Goal: Task Accomplishment & Management: Use online tool/utility

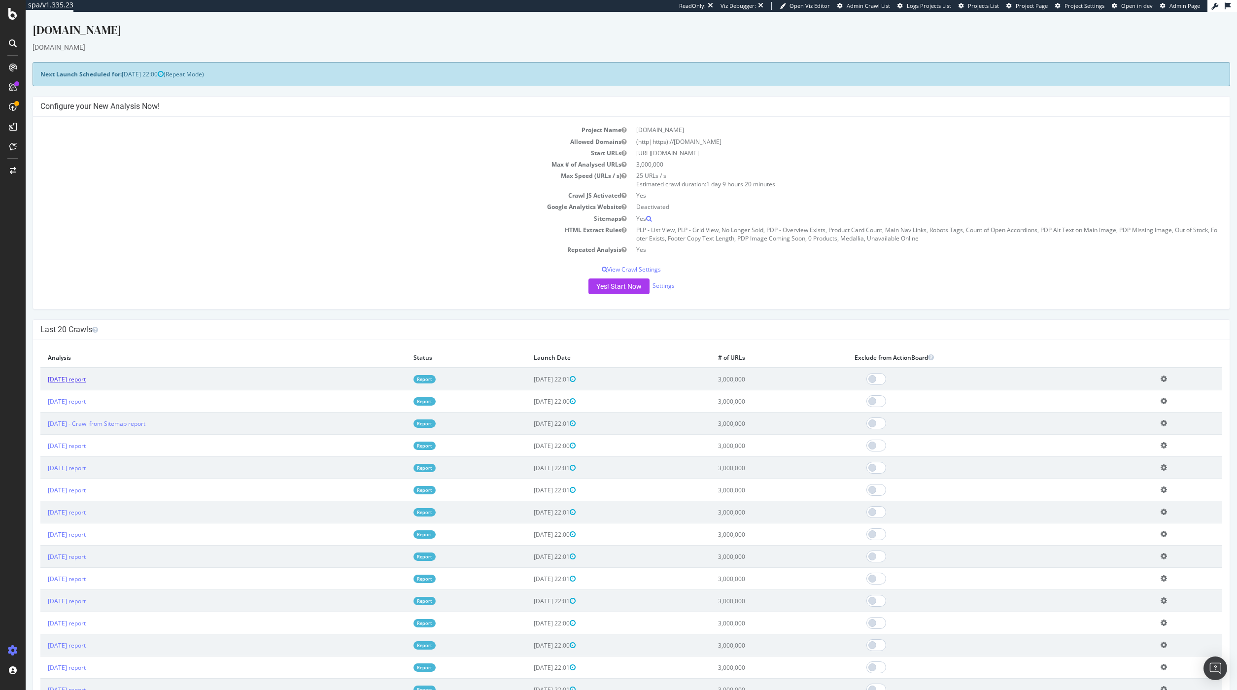
click at [86, 382] on link "[DATE] report" at bounding box center [67, 379] width 38 height 8
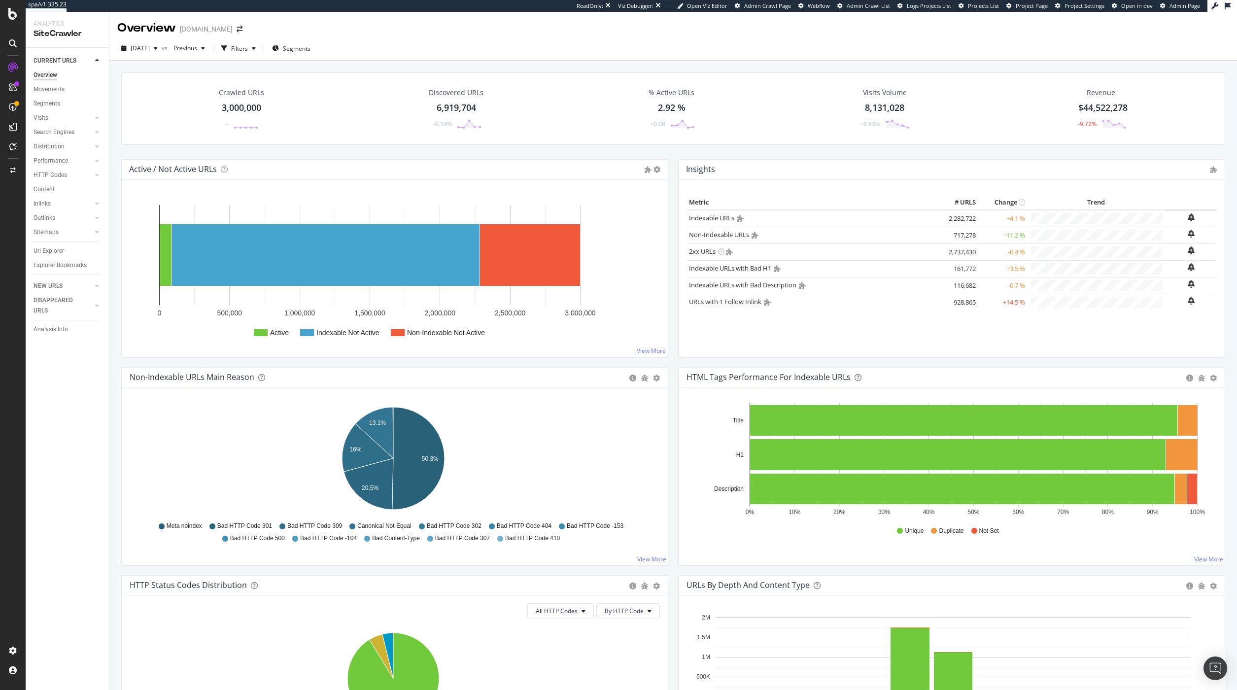
drag, startPoint x: 61, startPoint y: 253, endPoint x: 208, endPoint y: 280, distance: 149.9
click at [61, 252] on div "Url Explorer" at bounding box center [49, 251] width 31 height 10
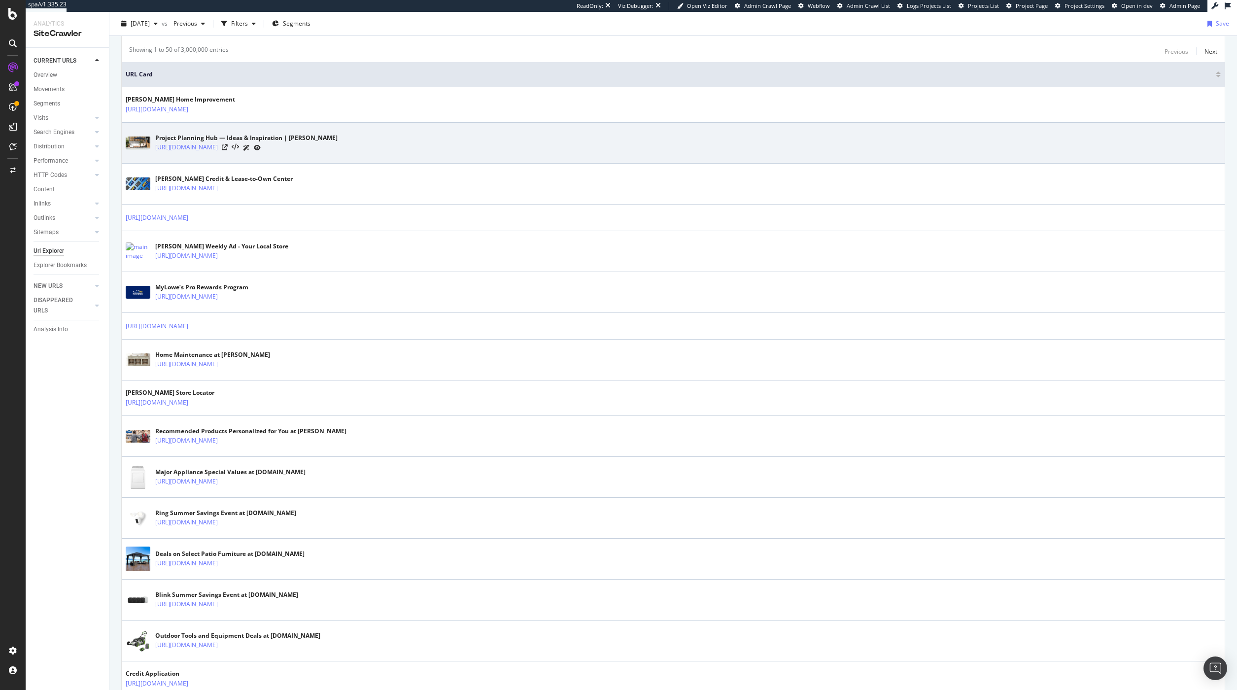
scroll to position [8, 0]
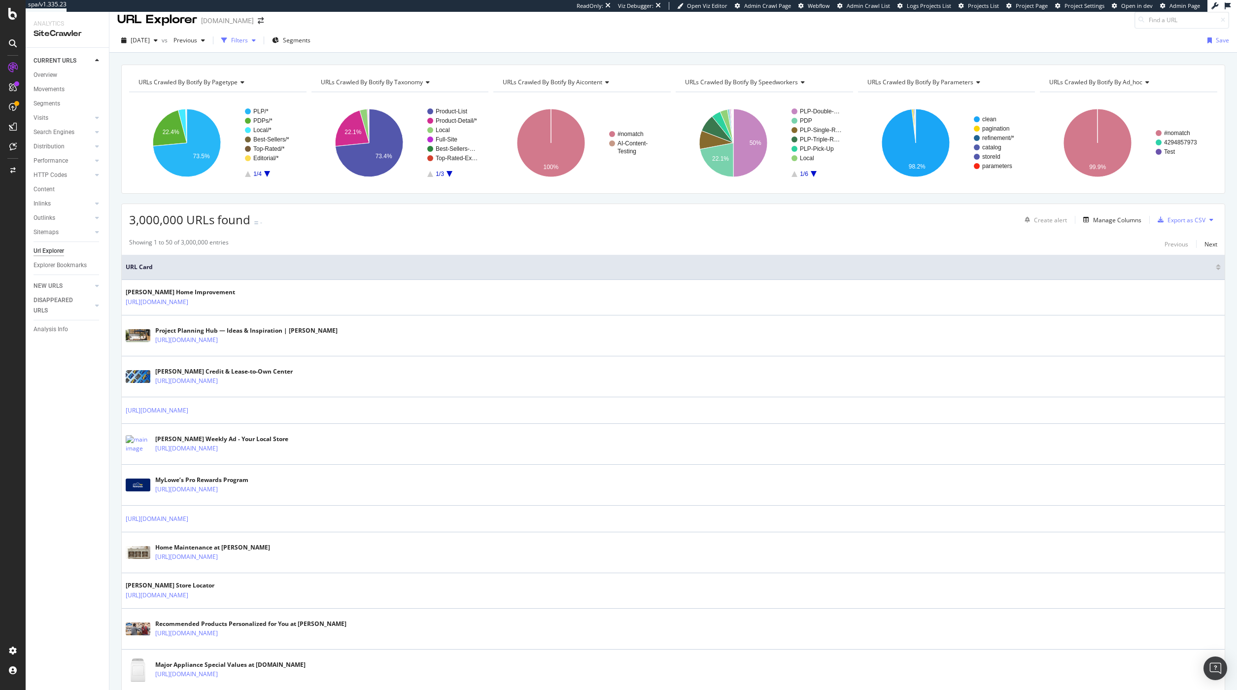
click at [231, 44] on div "button" at bounding box center [224, 41] width 14 height 14
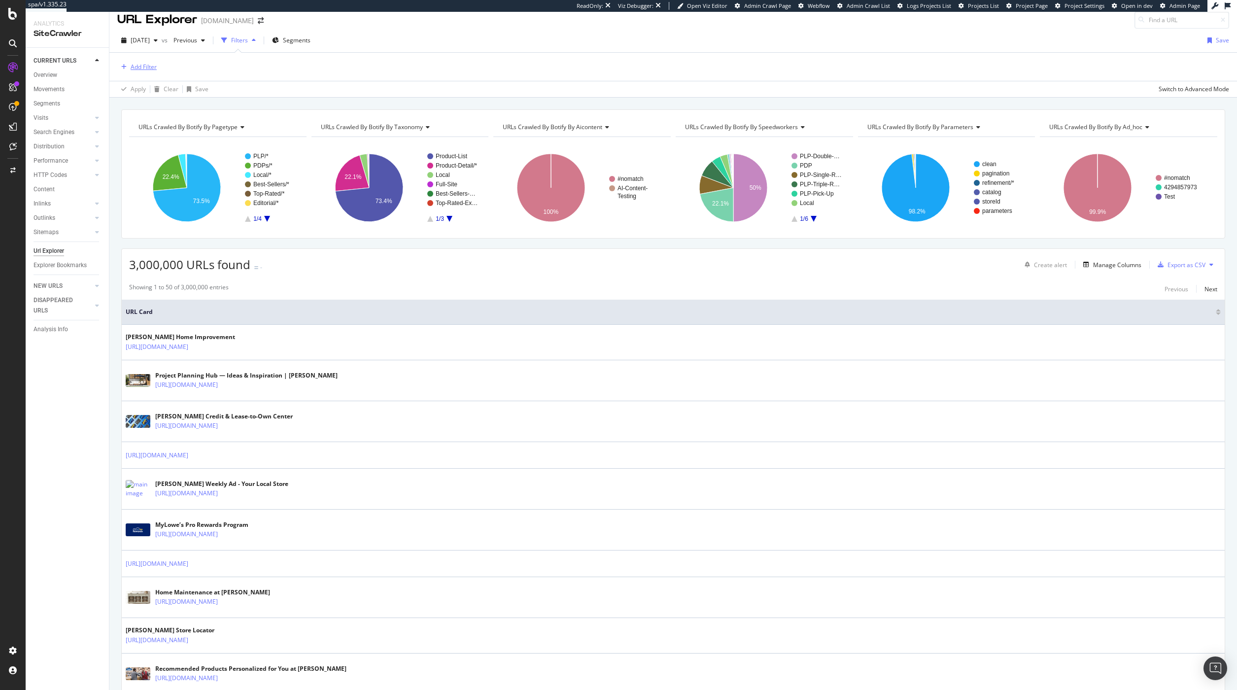
click at [145, 70] on div "Add Filter" at bounding box center [144, 67] width 26 height 8
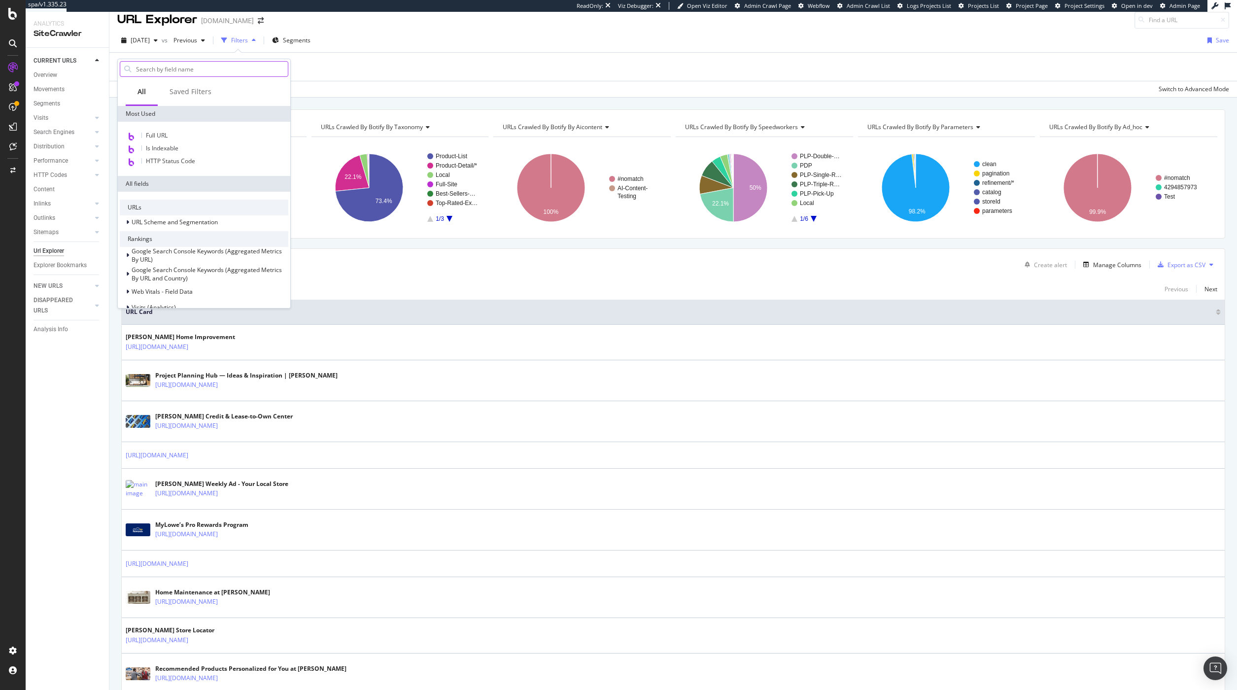
click at [215, 70] on input "text" at bounding box center [211, 69] width 153 height 15
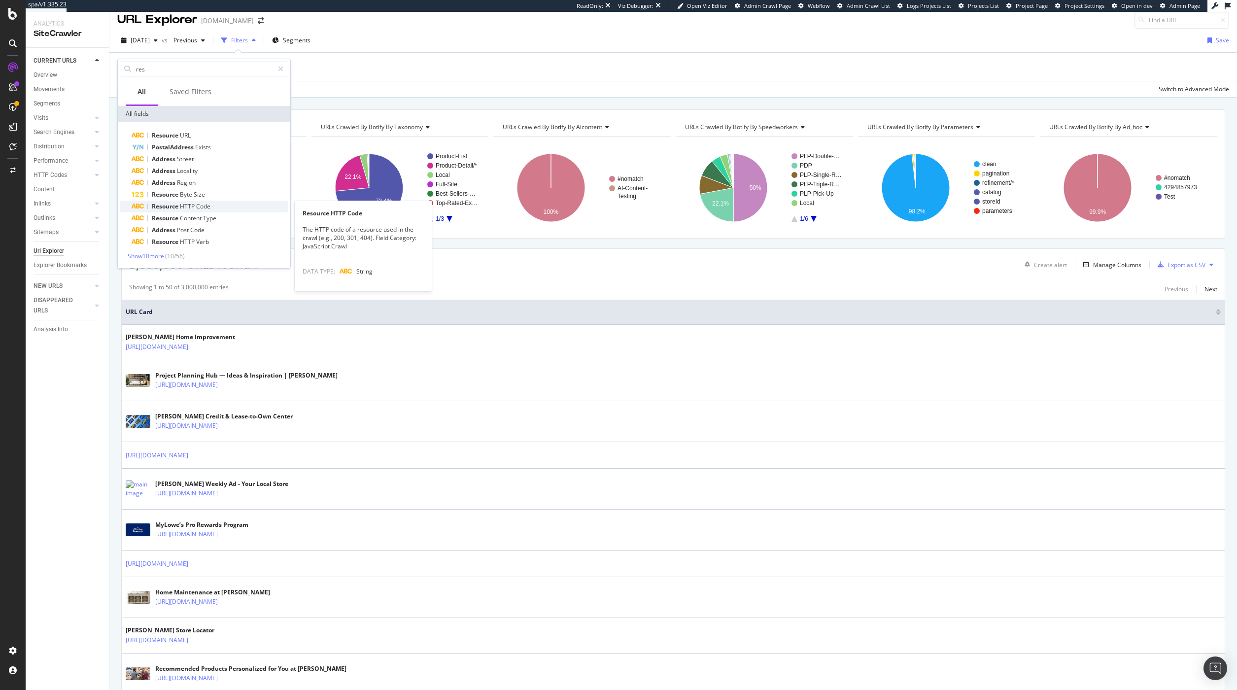
type input "res"
click at [184, 209] on span "HTTP" at bounding box center [188, 206] width 16 height 8
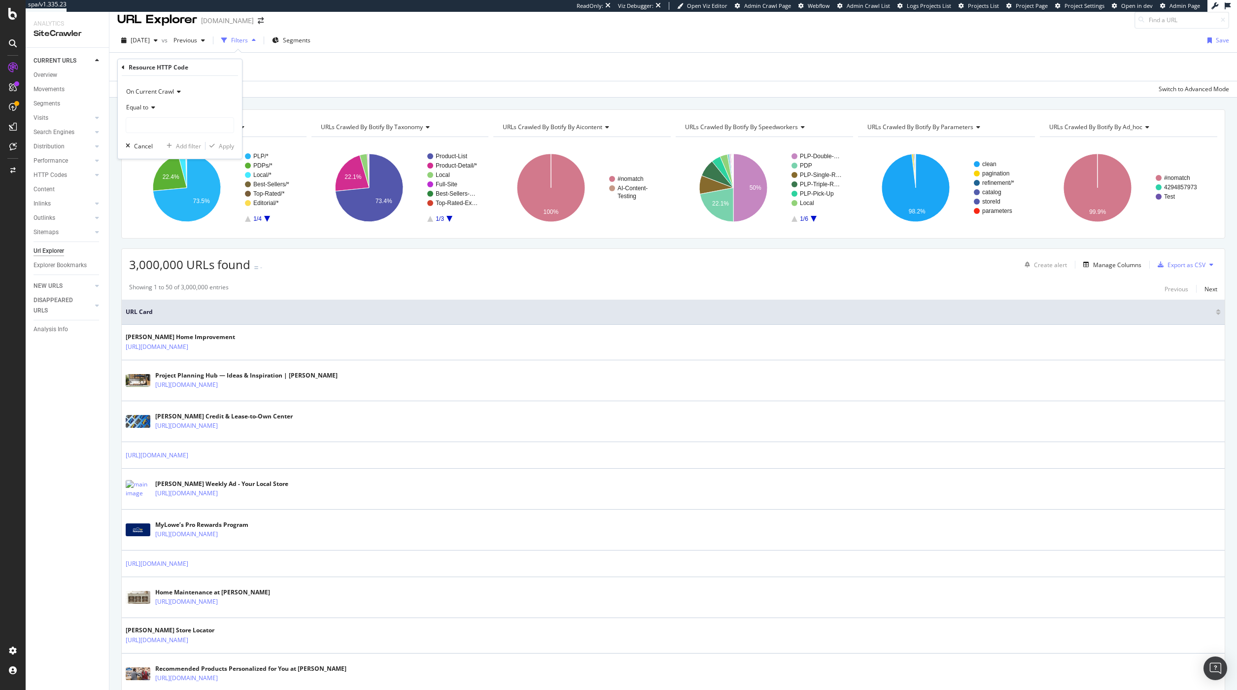
click at [174, 96] on span "On Current Crawl" at bounding box center [150, 91] width 48 height 8
click at [176, 111] on span "On Current Crawl" at bounding box center [156, 112] width 51 height 8
click at [178, 119] on input "text" at bounding box center [179, 125] width 107 height 16
type input "<0"
click at [155, 109] on icon at bounding box center [151, 108] width 7 height 6
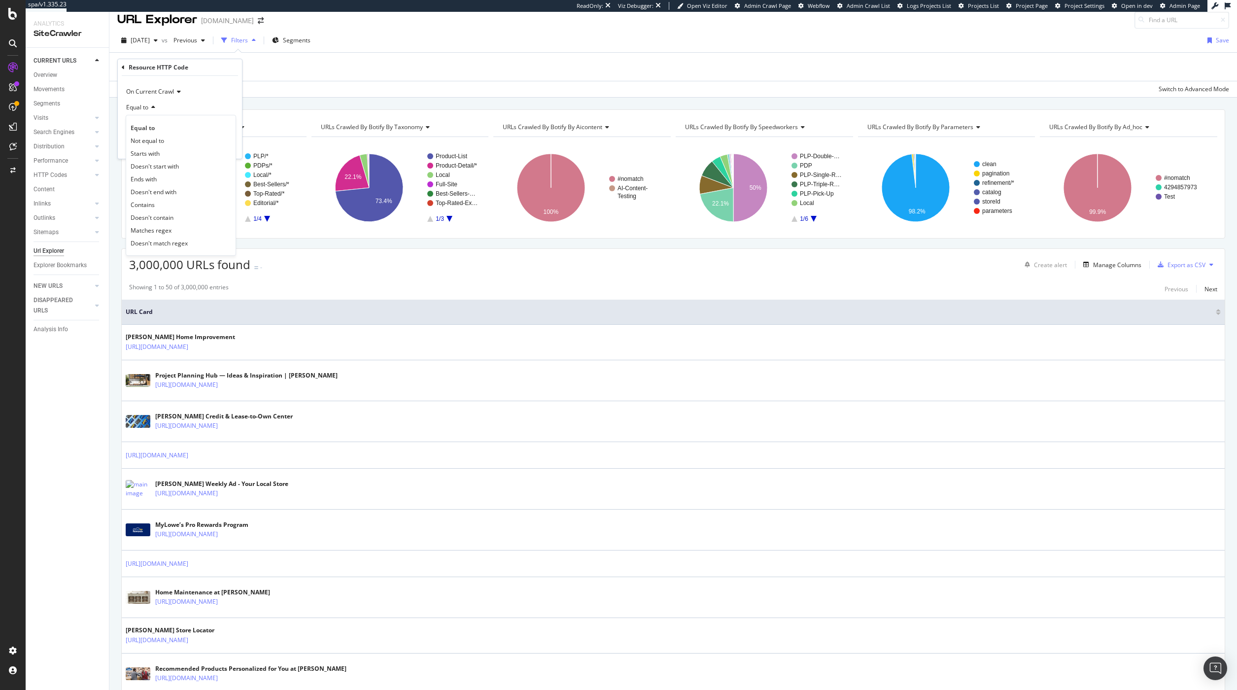
click at [171, 113] on div "Equal to" at bounding box center [180, 108] width 108 height 16
drag, startPoint x: 224, startPoint y: 123, endPoint x: 196, endPoint y: 115, distance: 29.3
click at [224, 123] on div at bounding box center [226, 125] width 14 height 16
click at [136, 108] on span "Equal to" at bounding box center [137, 107] width 22 height 8
click at [191, 90] on div "On Current Crawl" at bounding box center [180, 92] width 108 height 16
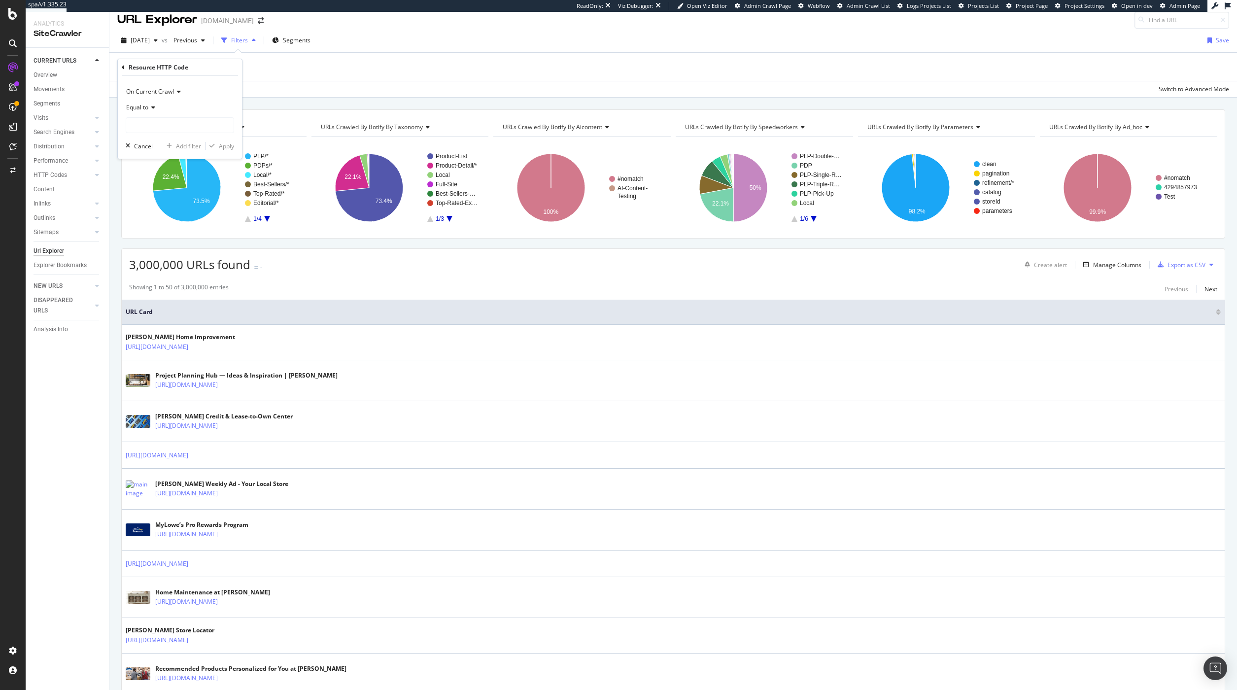
click at [126, 69] on div "Resource HTTP Code" at bounding box center [180, 67] width 116 height 17
click at [123, 69] on icon at bounding box center [123, 68] width 3 height 6
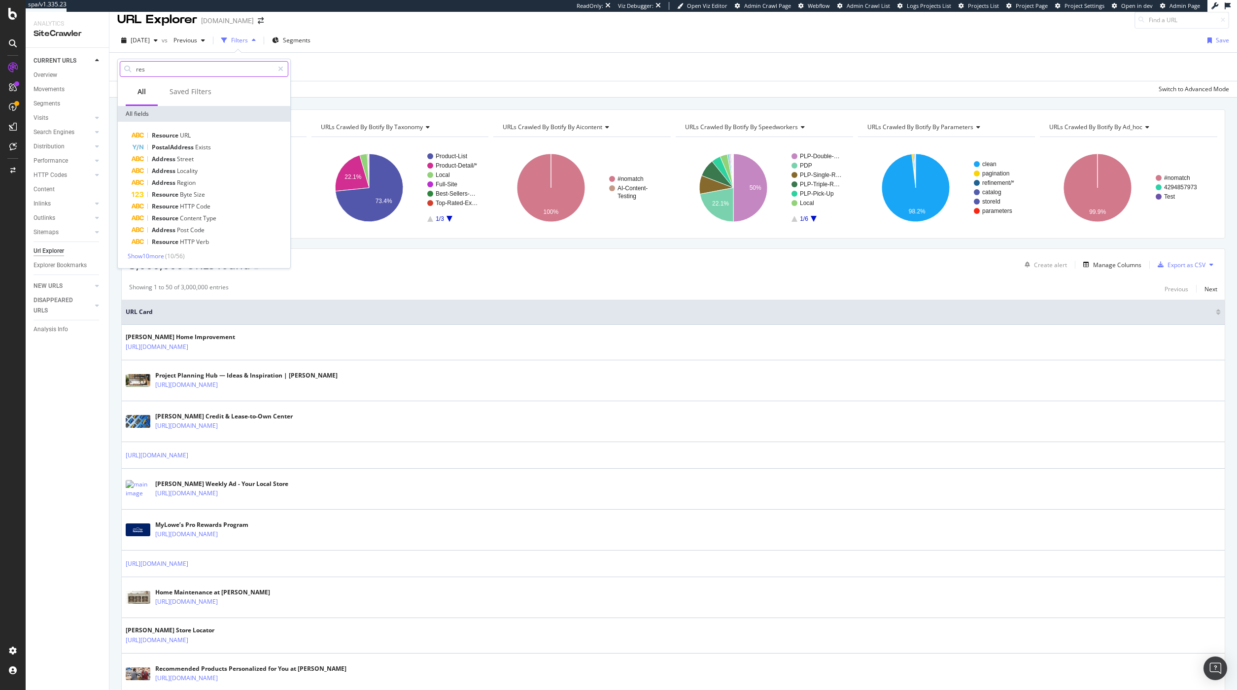
click at [167, 70] on input "res" at bounding box center [204, 69] width 139 height 15
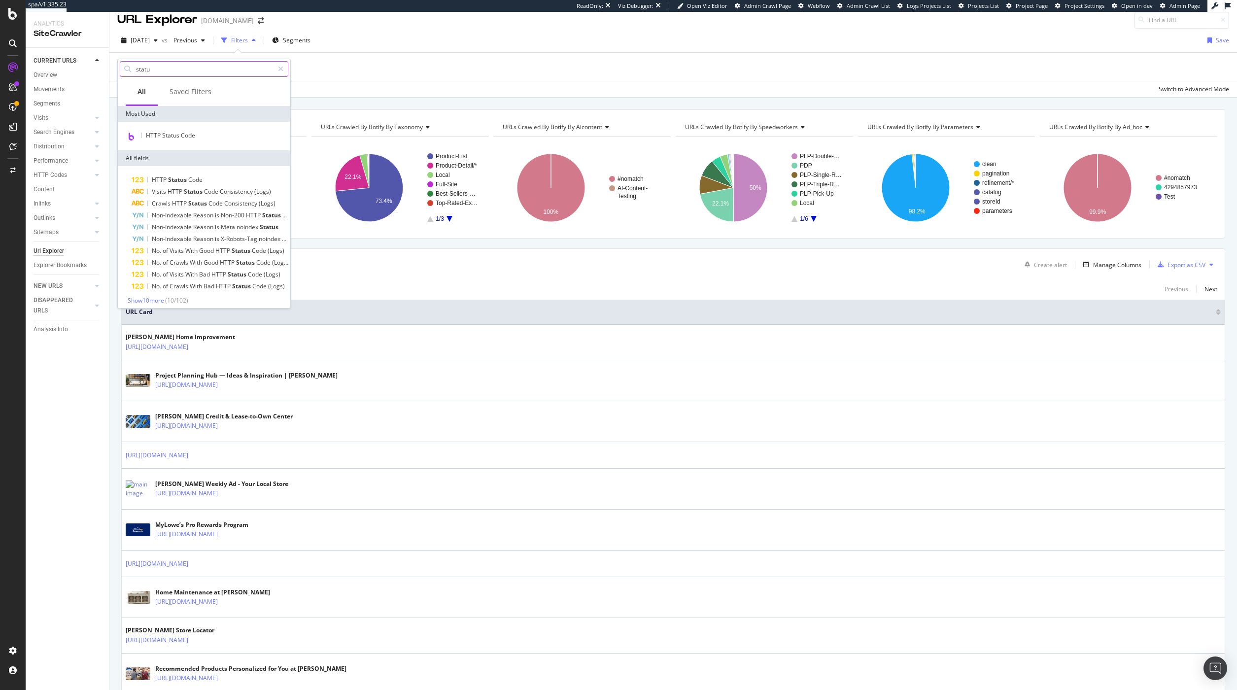
click at [172, 64] on input "statu" at bounding box center [204, 69] width 139 height 15
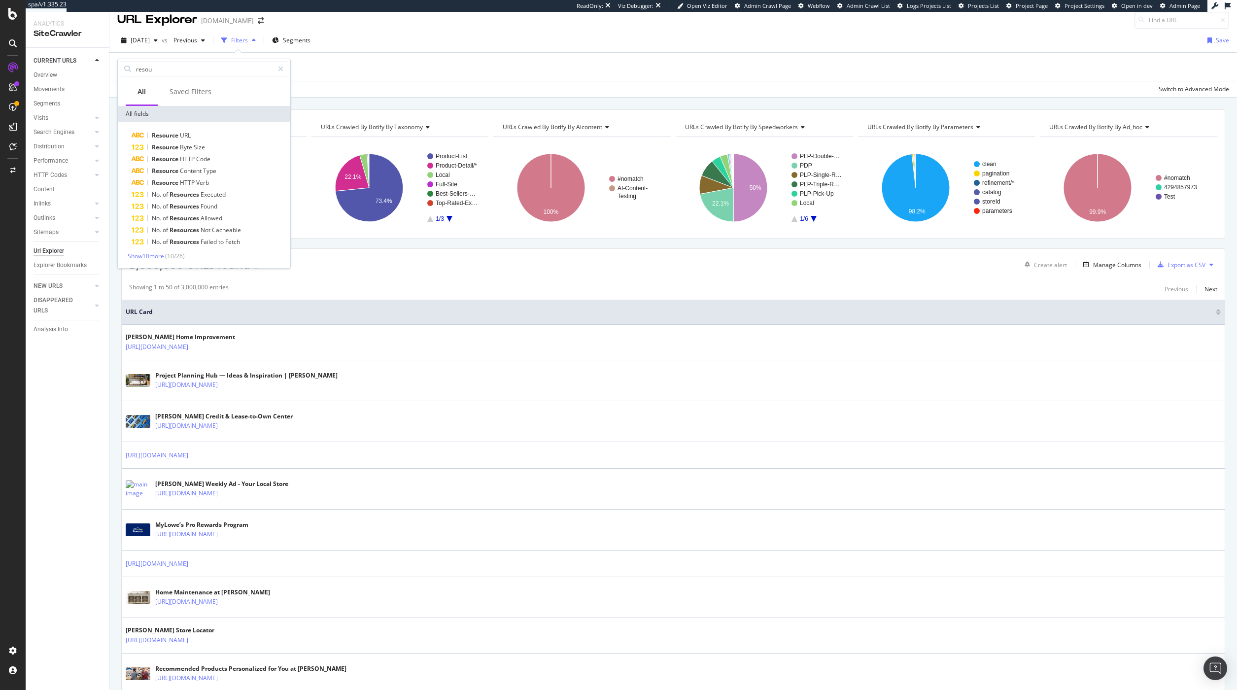
type input "resou"
click at [162, 259] on span "Show 10 more" at bounding box center [146, 256] width 36 height 8
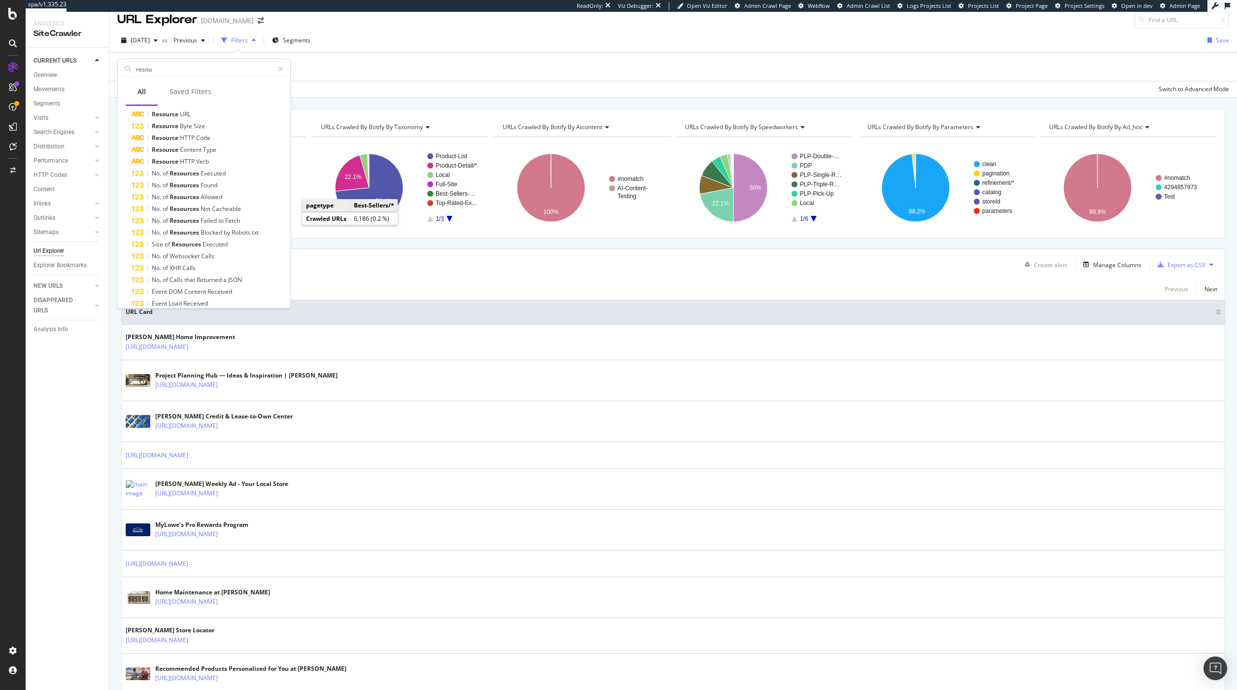
scroll to position [0, 0]
click at [209, 159] on span "Code" at bounding box center [203, 159] width 14 height 8
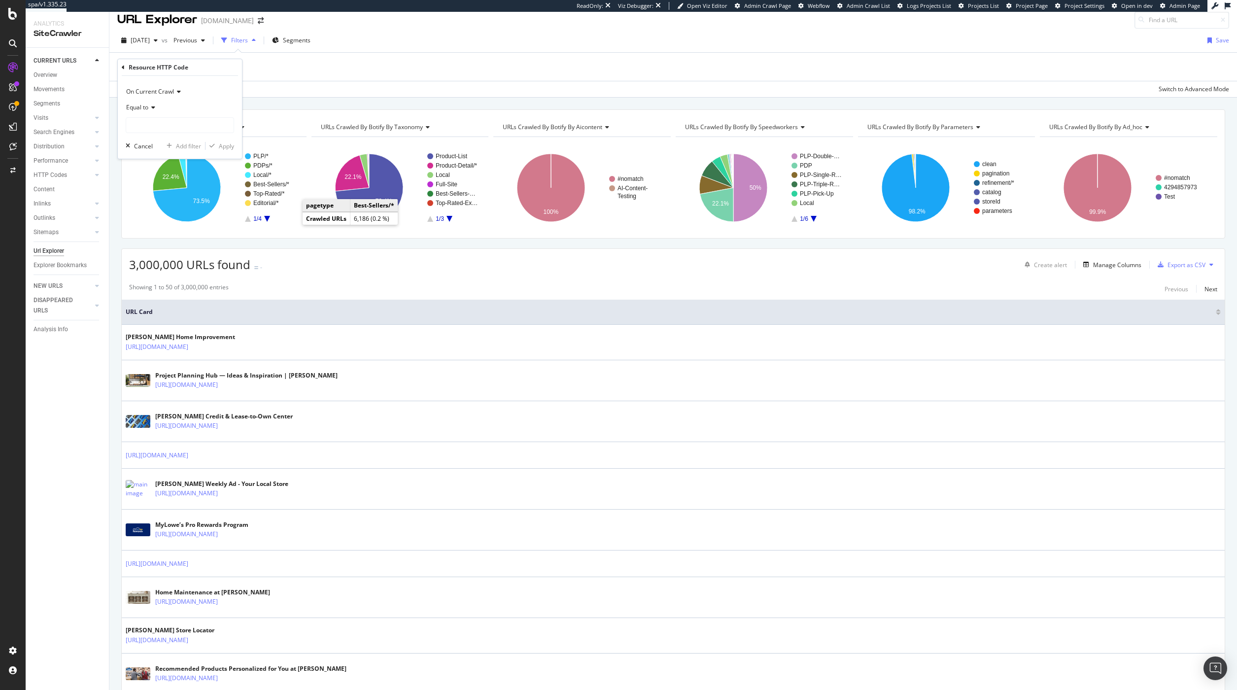
click at [156, 109] on div "Equal to" at bounding box center [180, 108] width 108 height 16
click at [165, 157] on div "Starts with" at bounding box center [180, 153] width 105 height 13
click at [161, 126] on input "text" at bounding box center [179, 125] width 107 height 16
type input "-"
click at [217, 150] on div "Apply" at bounding box center [220, 145] width 29 height 9
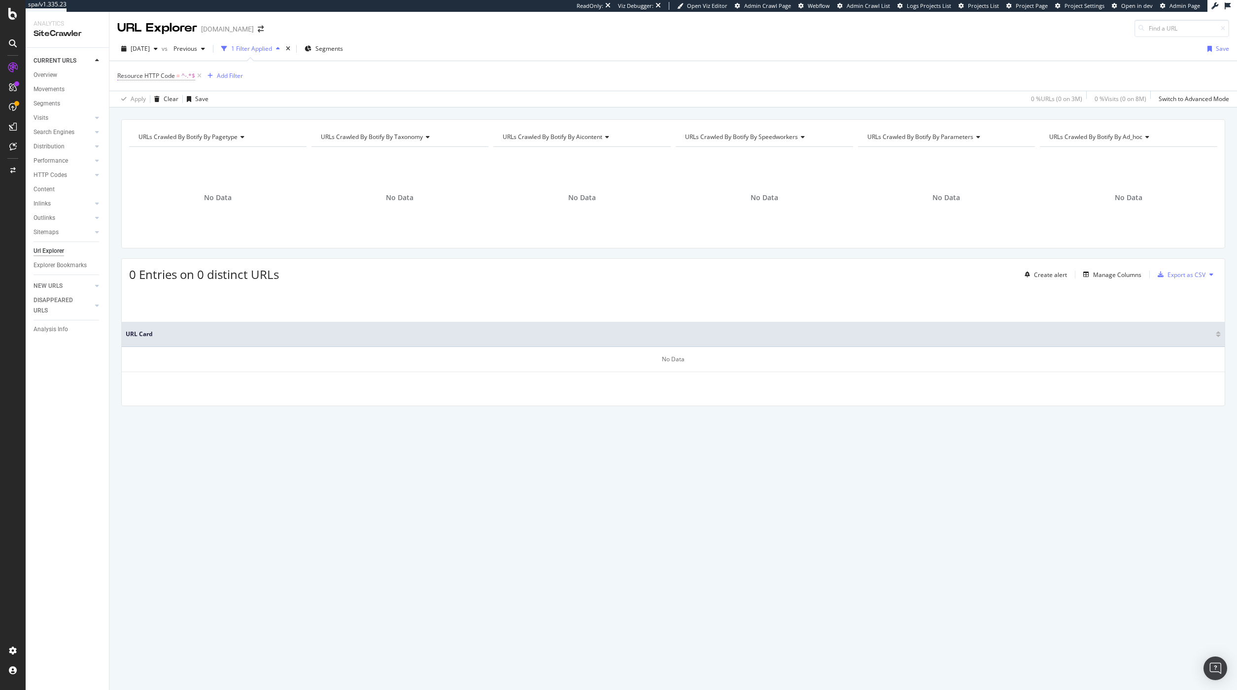
click at [181, 77] on span "^-.*$" at bounding box center [188, 76] width 14 height 14
click at [165, 135] on input "-" at bounding box center [172, 133] width 93 height 16
click at [159, 117] on icon at bounding box center [158, 115] width 7 height 6
click at [158, 133] on div "Equal to" at bounding box center [180, 135] width 105 height 13
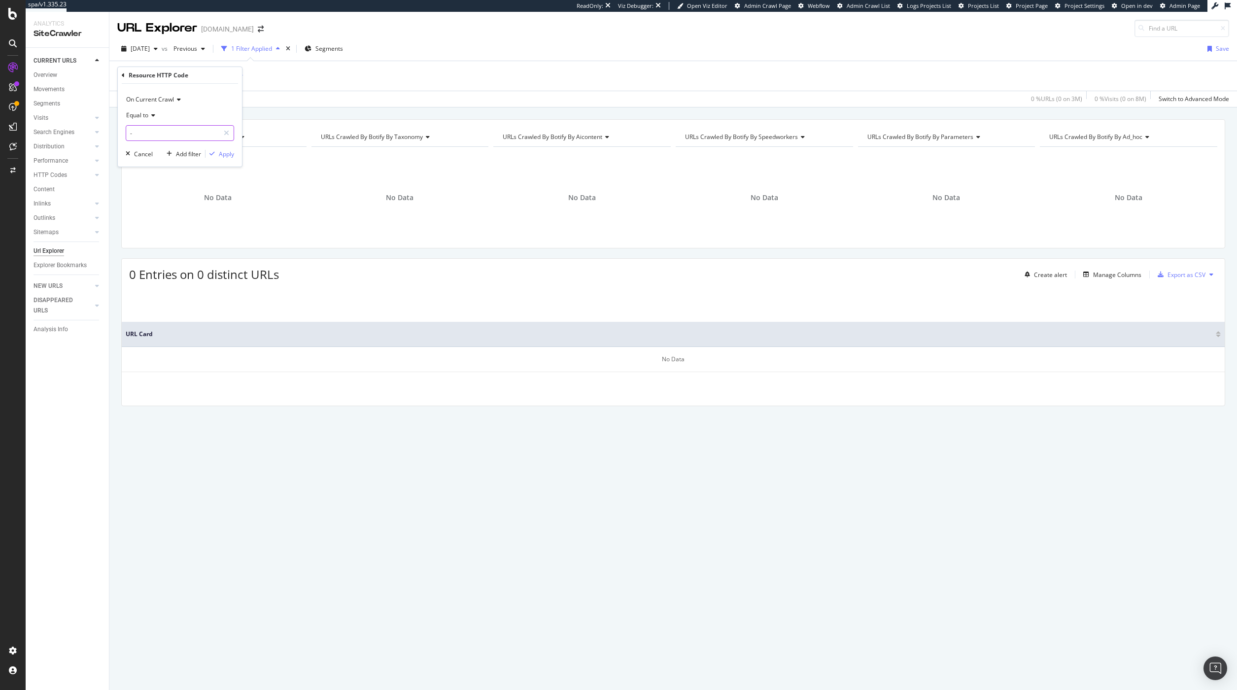
click at [158, 133] on input "-" at bounding box center [172, 133] width 93 height 16
type input "0"
click at [216, 158] on div "Apply" at bounding box center [220, 153] width 29 height 9
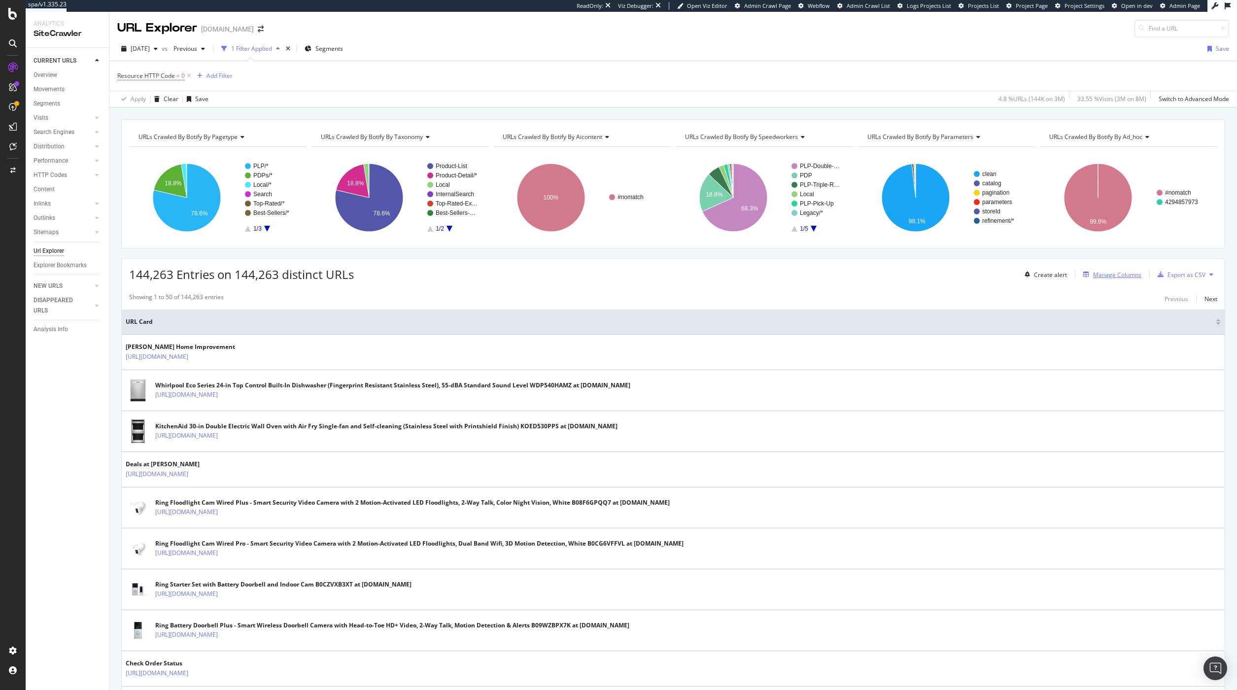
click at [1114, 274] on div "Manage Columns" at bounding box center [1117, 275] width 48 height 8
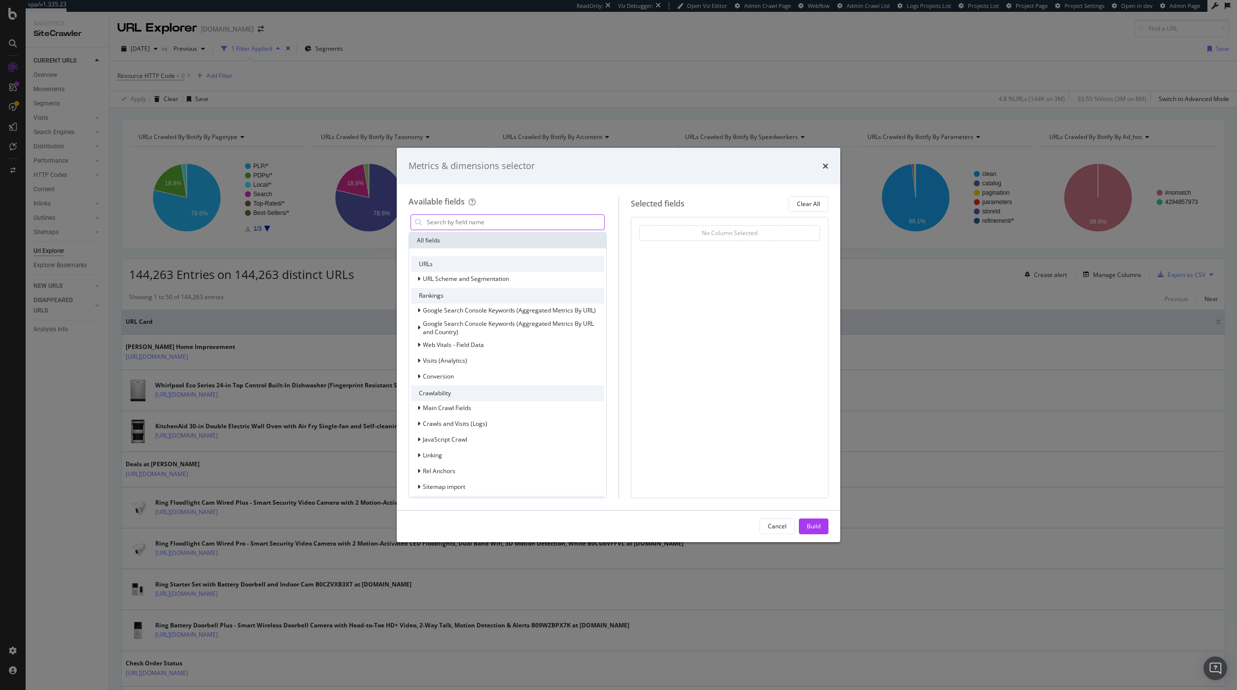
click at [467, 222] on input "modal" at bounding box center [515, 222] width 178 height 15
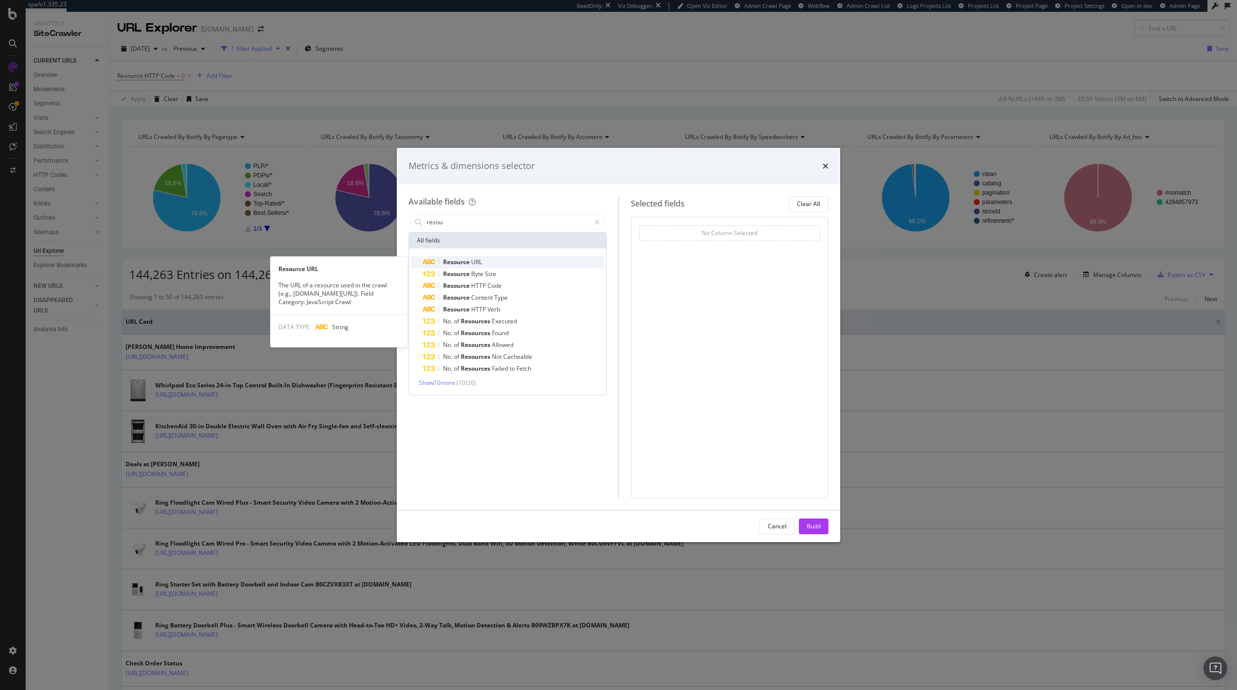
type input "resou"
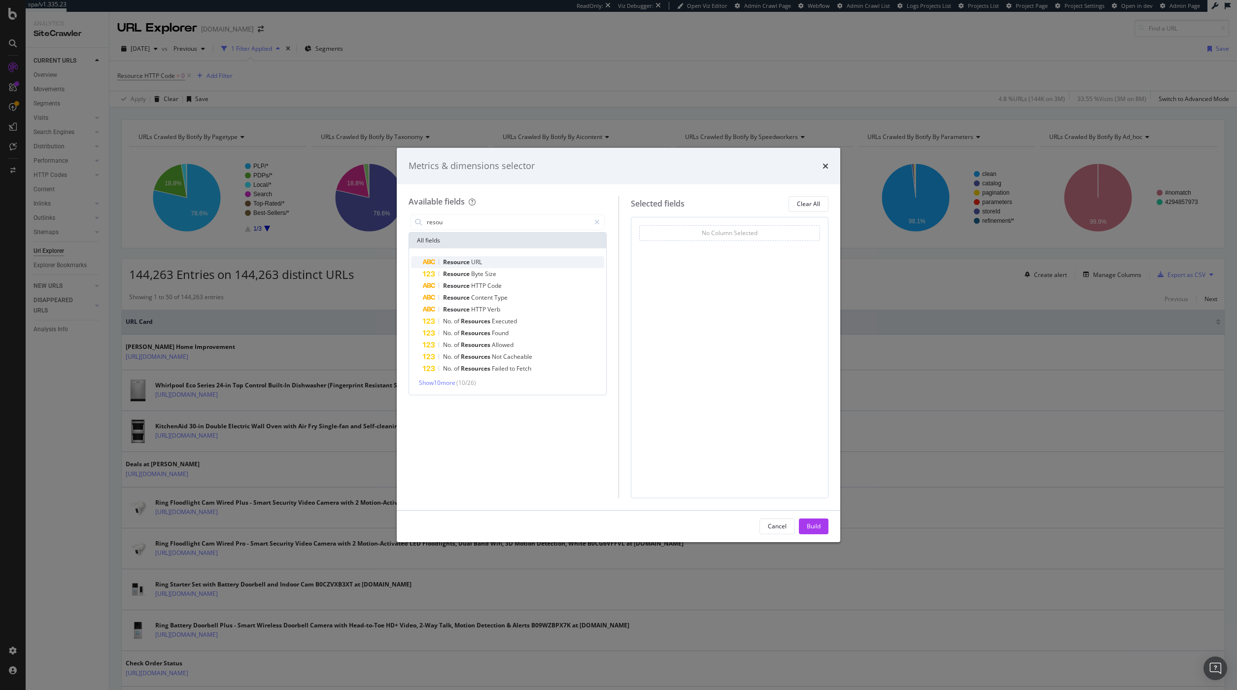
click at [491, 267] on div "Resource URL" at bounding box center [513, 262] width 181 height 12
click at [820, 528] on div "Build" at bounding box center [814, 526] width 14 height 8
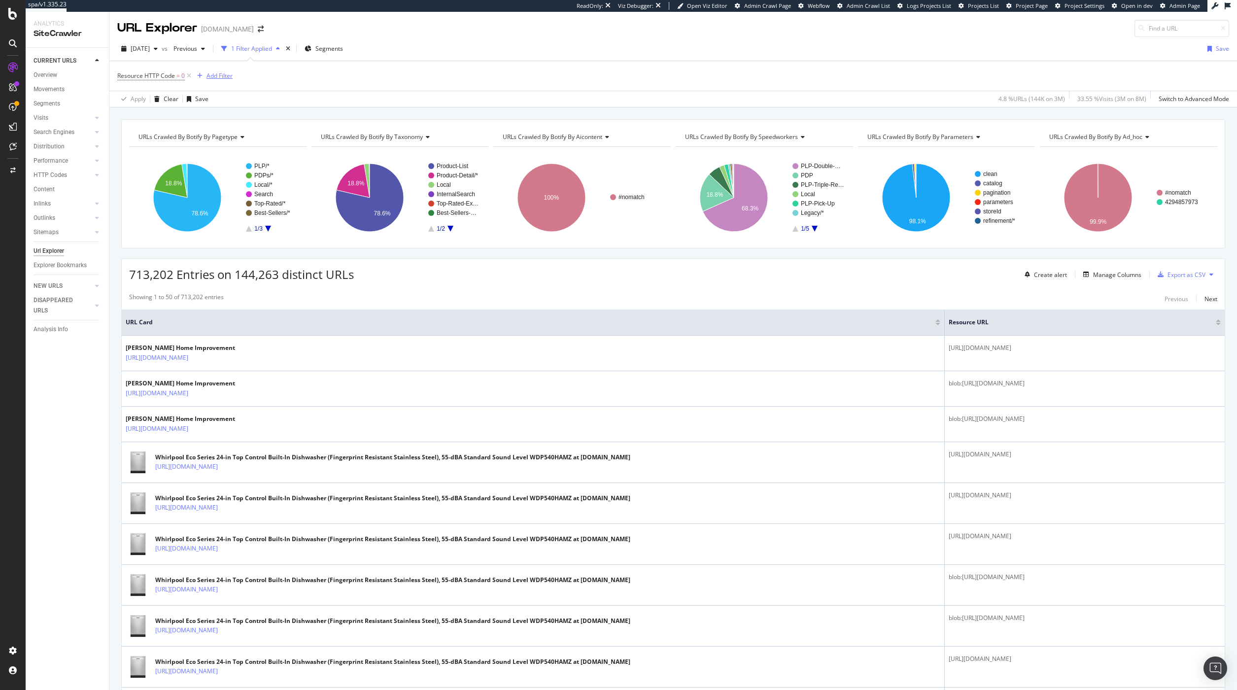
click at [209, 75] on div "Add Filter" at bounding box center [220, 75] width 26 height 8
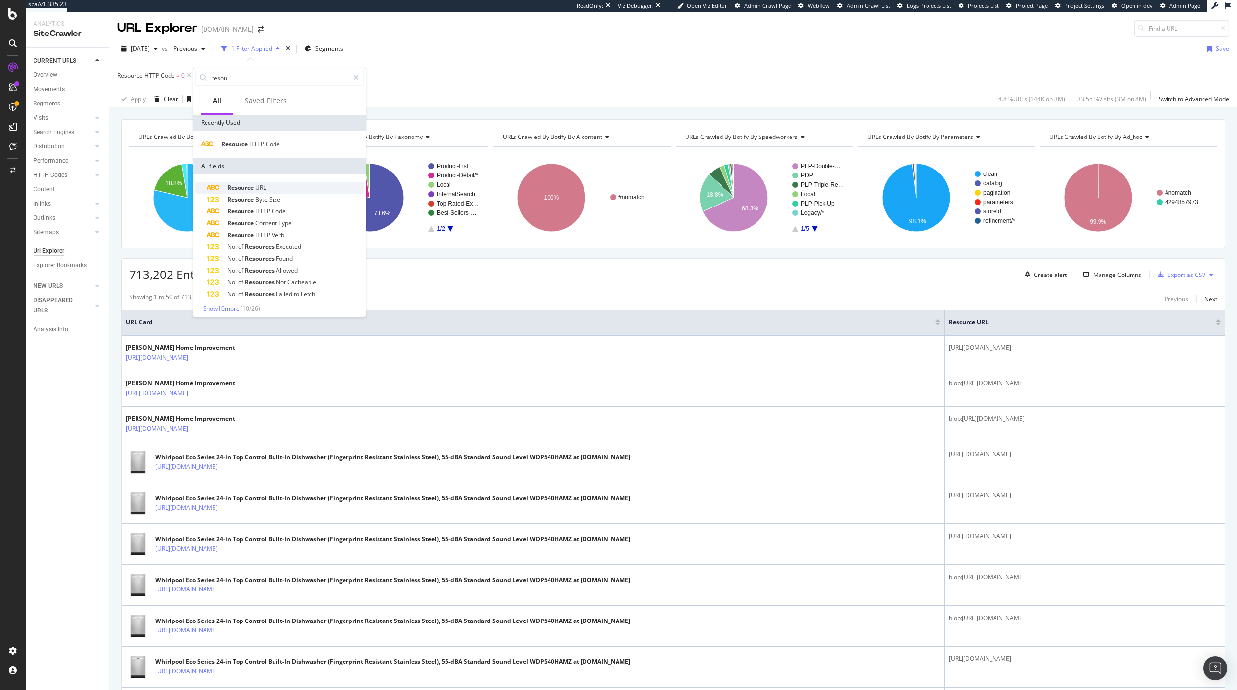
click at [262, 190] on span "URL" at bounding box center [260, 187] width 11 height 8
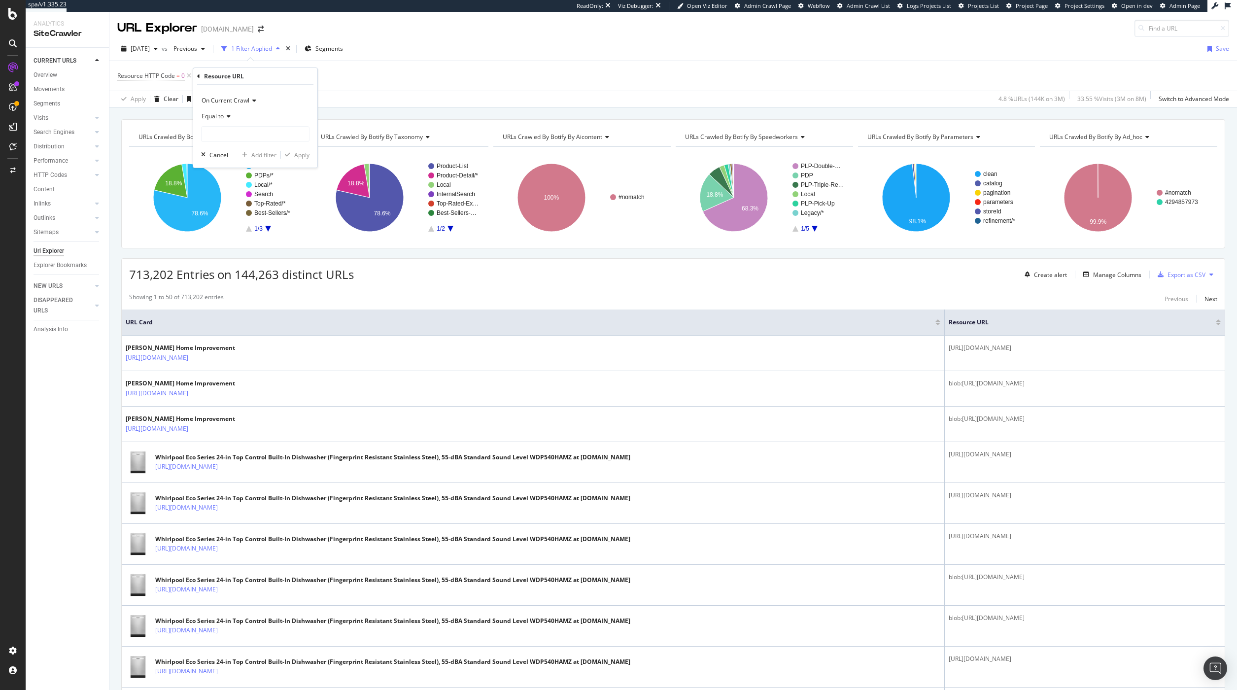
click at [218, 115] on span "Equal to" at bounding box center [213, 116] width 22 height 8
click at [231, 174] on span "Doesn't start with" at bounding box center [230, 175] width 48 height 8
click at [238, 138] on input "text" at bounding box center [255, 134] width 107 height 16
type input "[URL][DOMAIN_NAME]"
click at [303, 158] on div "Apply" at bounding box center [301, 155] width 15 height 8
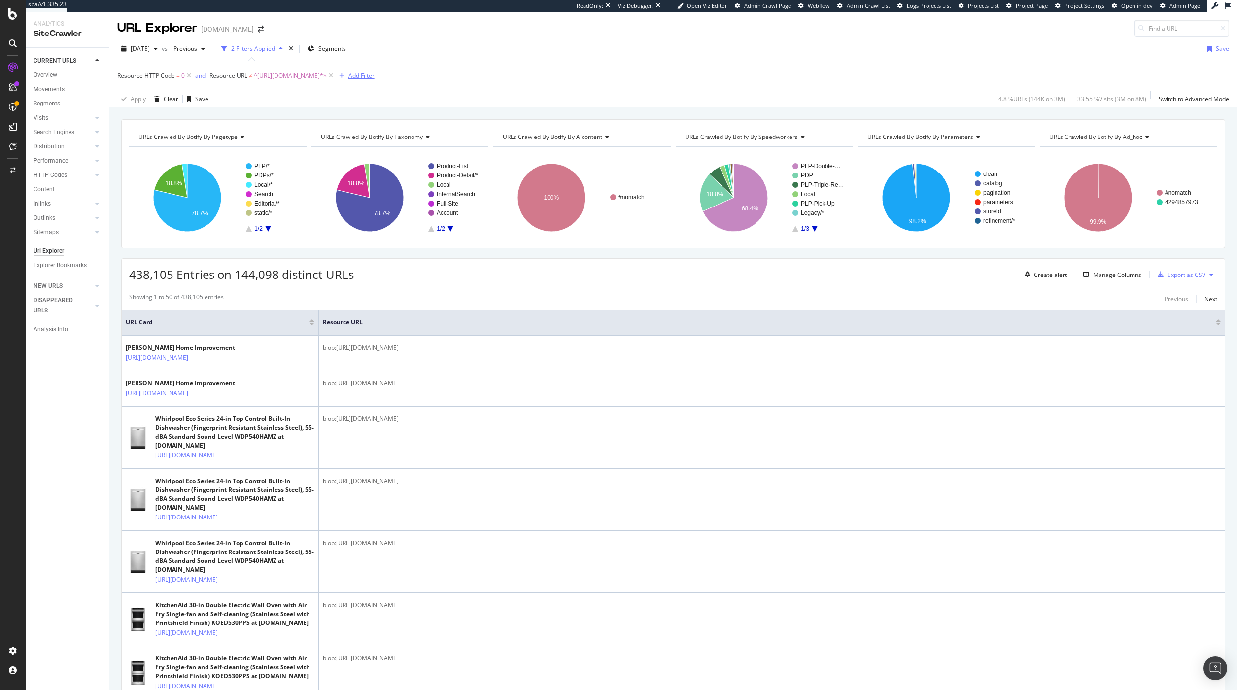
click at [361, 77] on div "Add Filter" at bounding box center [362, 75] width 26 height 8
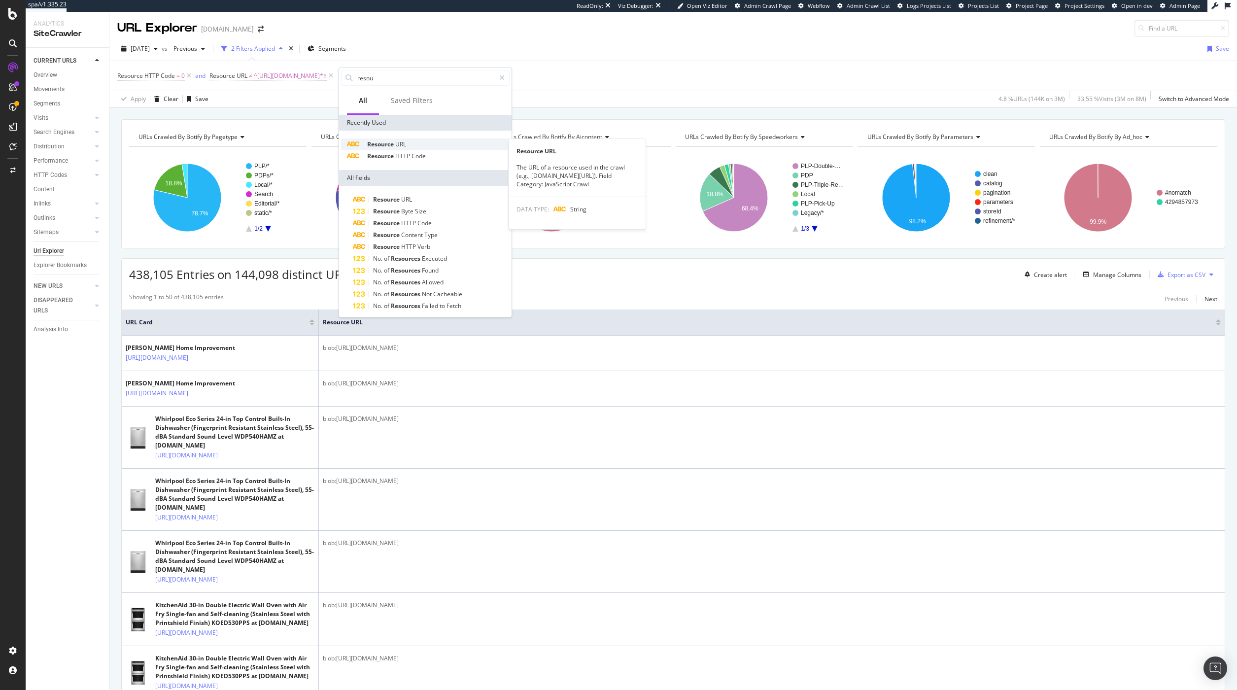
click at [378, 146] on span "Resource" at bounding box center [381, 144] width 28 height 8
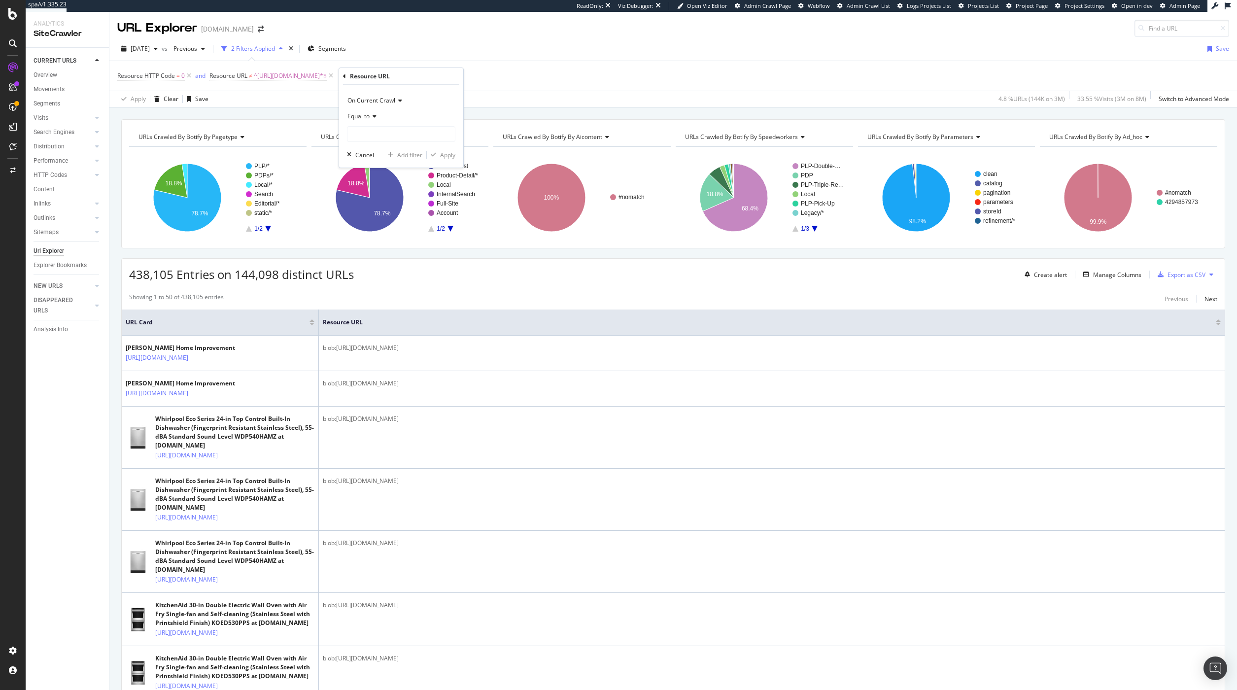
click at [373, 116] on icon at bounding box center [373, 116] width 7 height 6
click at [381, 179] on div "Doesn't start with" at bounding box center [401, 175] width 105 height 13
click at [382, 130] on input "text" at bounding box center [401, 134] width 107 height 16
type input "blob:[URL][DOMAIN_NAME]"
click at [447, 156] on div "Apply" at bounding box center [447, 155] width 15 height 8
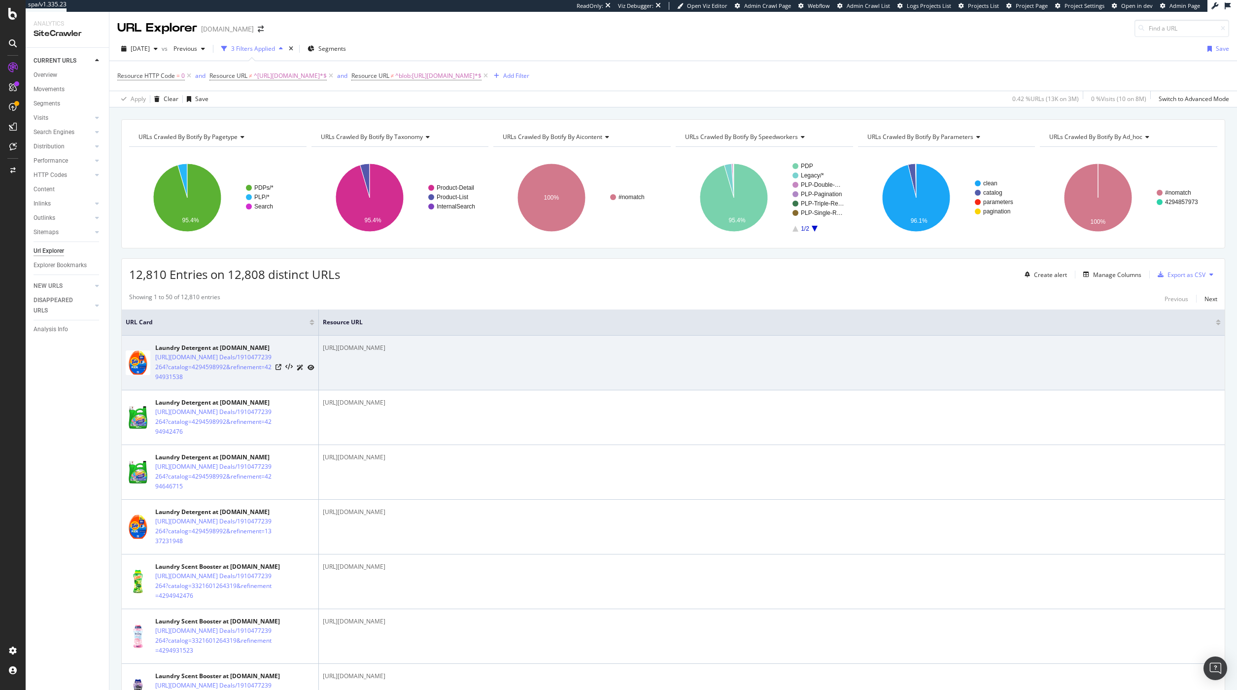
drag, startPoint x: 344, startPoint y: 349, endPoint x: 438, endPoint y: 345, distance: 93.7
click at [438, 345] on div "[URL][DOMAIN_NAME]" at bounding box center [772, 348] width 898 height 9
copy div "[DOMAIN_NAME]"
